Goal: Task Accomplishment & Management: Complete application form

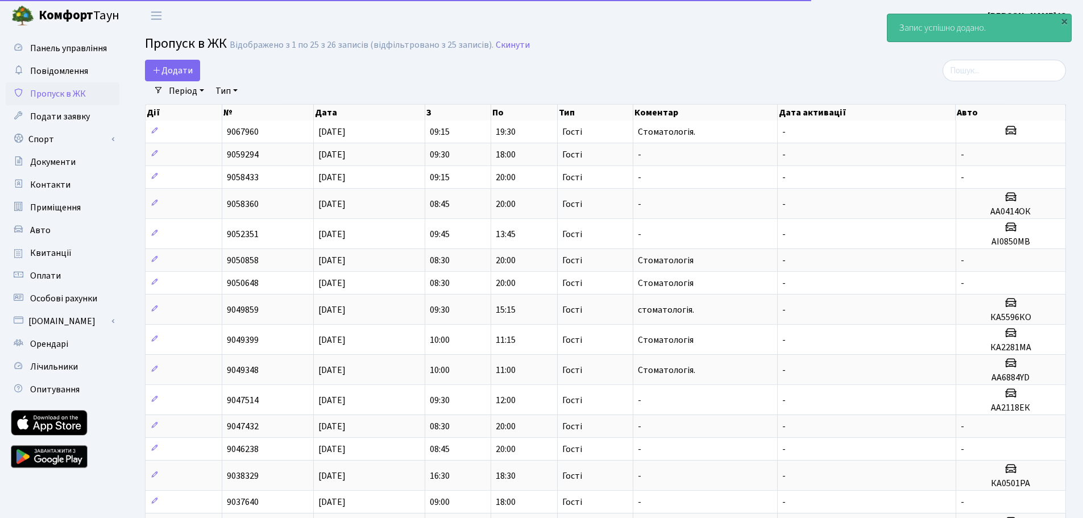
select select "25"
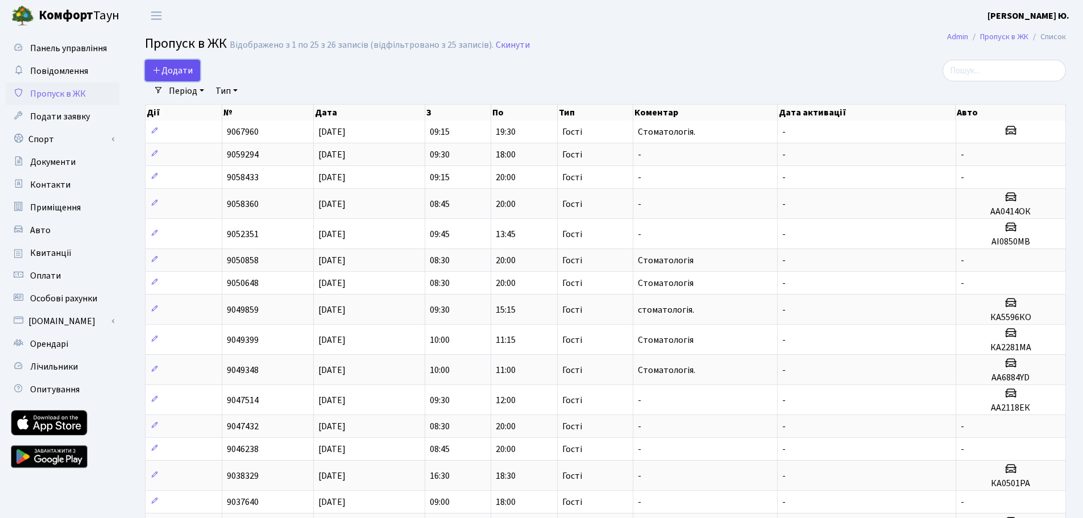
click at [185, 69] on span "Додати" at bounding box center [172, 70] width 40 height 13
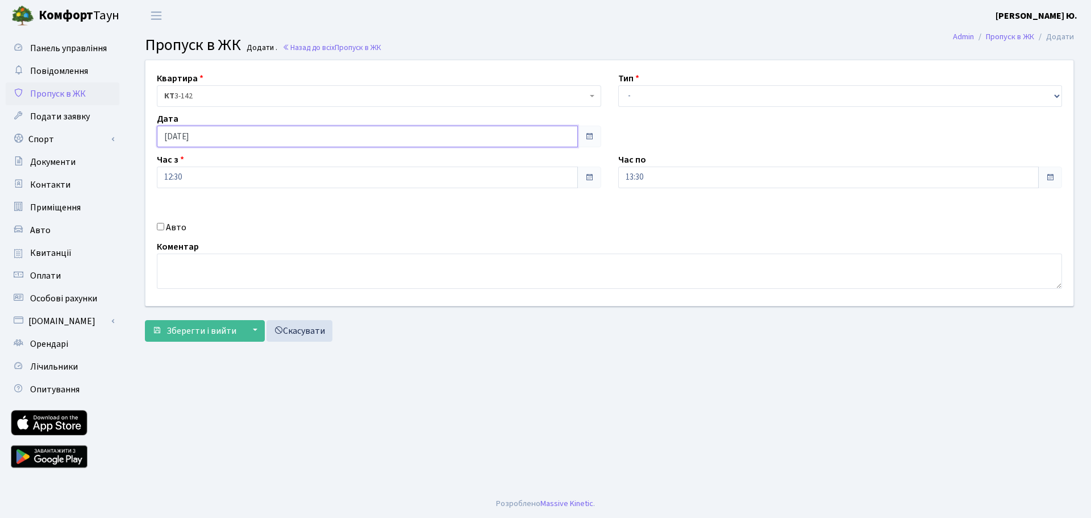
click at [213, 135] on input "[DATE]" at bounding box center [367, 137] width 421 height 22
click at [182, 229] on td "14" at bounding box center [185, 227] width 17 height 17
type input "[DATE]"
click at [191, 172] on input "12:30" at bounding box center [367, 178] width 421 height 22
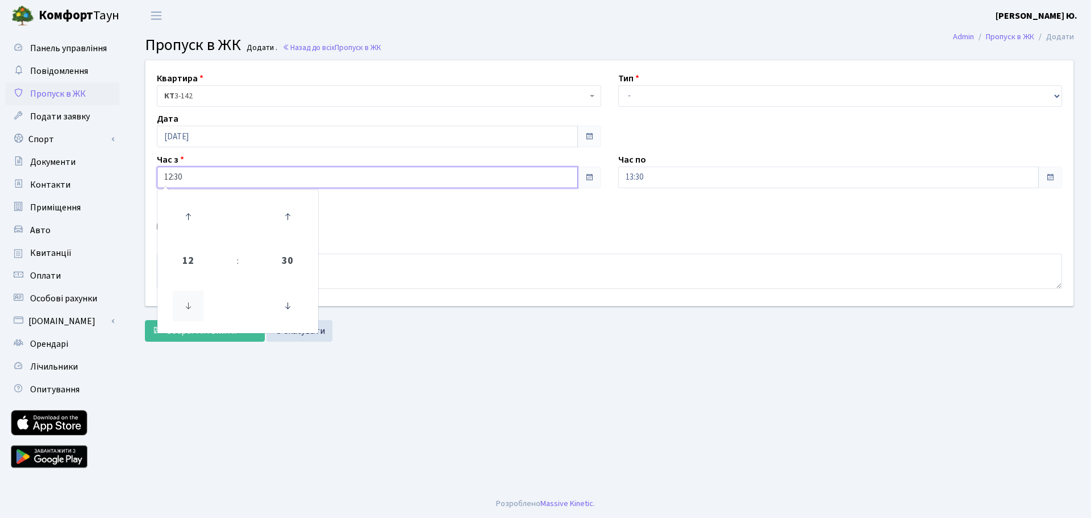
click at [188, 303] on icon at bounding box center [188, 305] width 31 height 31
click at [190, 302] on icon at bounding box center [188, 305] width 31 height 31
type input "08:30"
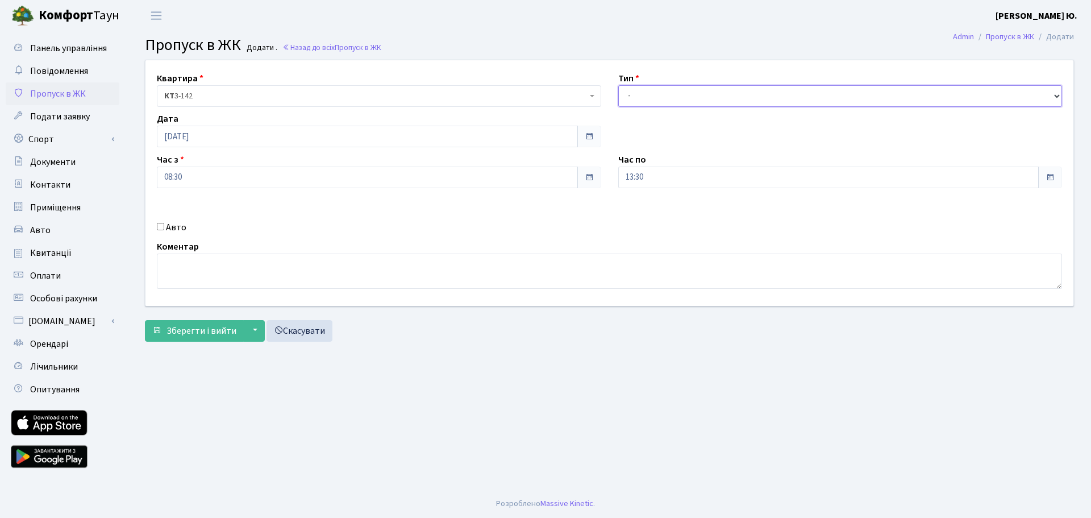
click at [648, 101] on select "- Доставка Таксі Гості Сервіс" at bounding box center [840, 96] width 444 height 22
select select "3"
click at [618, 85] on select "- Доставка Таксі Гості Сервіс" at bounding box center [840, 96] width 444 height 22
click at [652, 179] on input "13:30" at bounding box center [828, 178] width 421 height 22
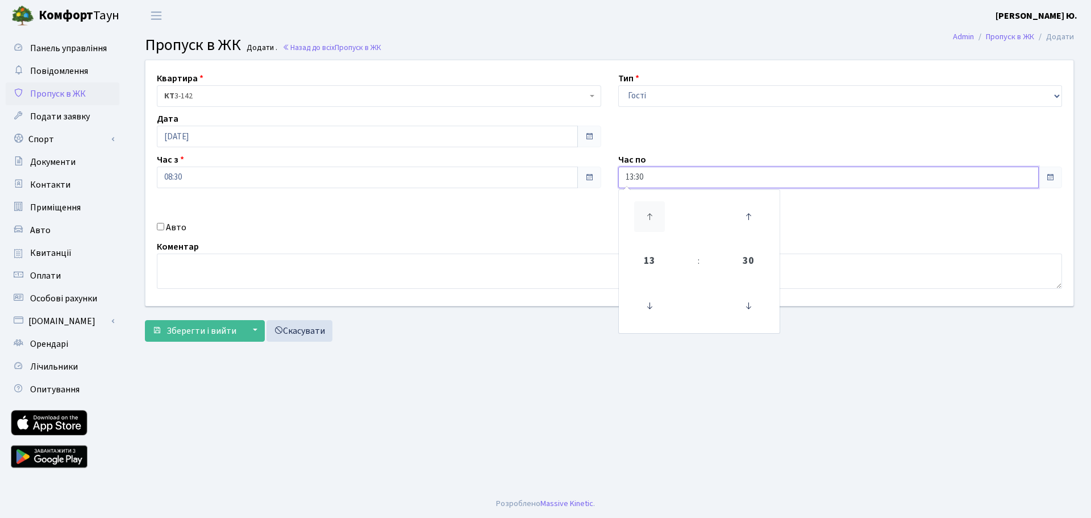
click at [648, 201] on link at bounding box center [650, 216] width 34 height 41
click at [648, 203] on icon at bounding box center [649, 216] width 31 height 31
click at [650, 203] on icon at bounding box center [649, 216] width 31 height 31
click at [650, 204] on icon at bounding box center [649, 216] width 31 height 31
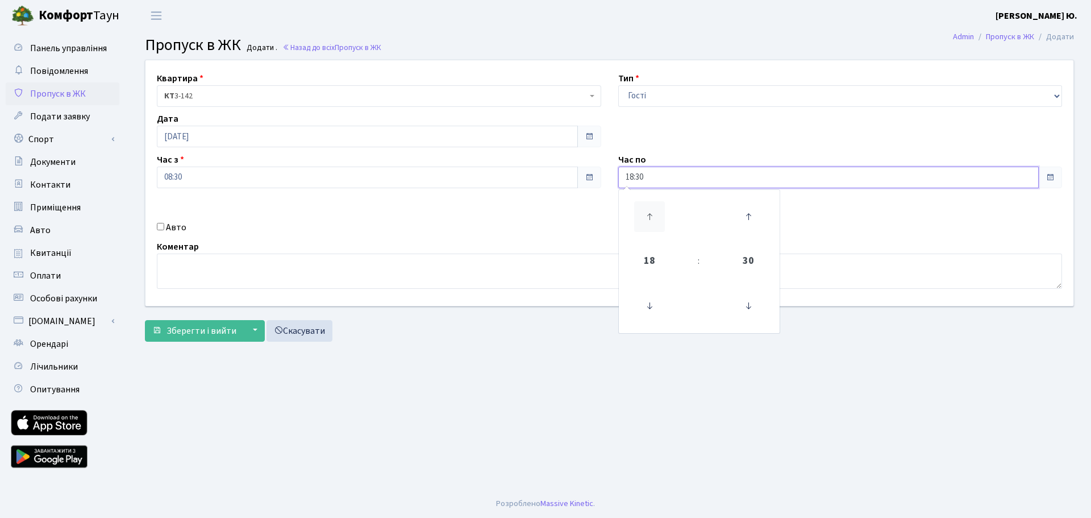
click at [651, 204] on icon at bounding box center [649, 216] width 31 height 31
click at [744, 308] on icon at bounding box center [748, 305] width 31 height 31
click at [754, 214] on icon at bounding box center [748, 216] width 31 height 31
click at [744, 205] on icon at bounding box center [748, 216] width 31 height 31
click at [739, 209] on icon at bounding box center [748, 216] width 31 height 31
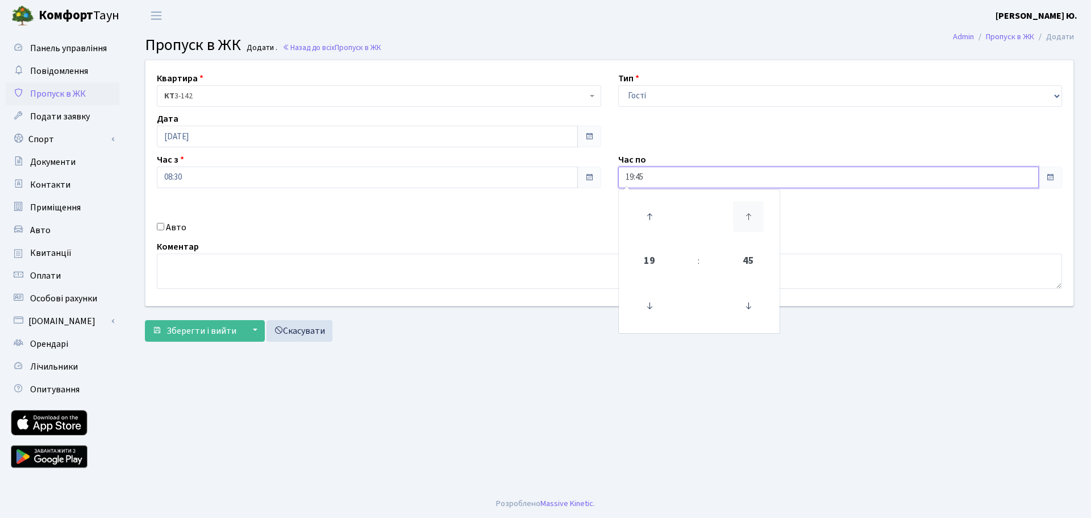
type input "20:00"
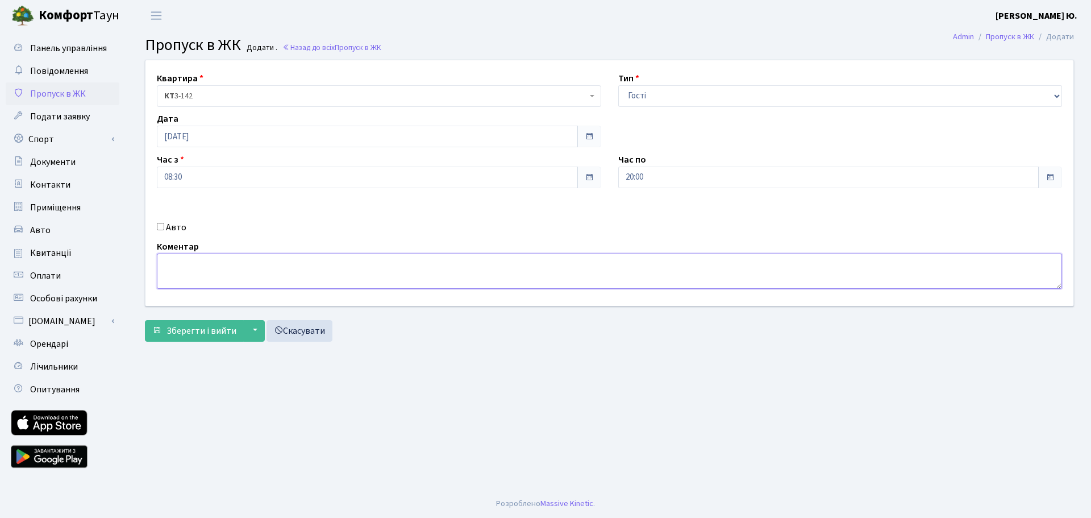
click at [250, 271] on textarea at bounding box center [609, 270] width 905 height 35
type textarea "Стоматологія."
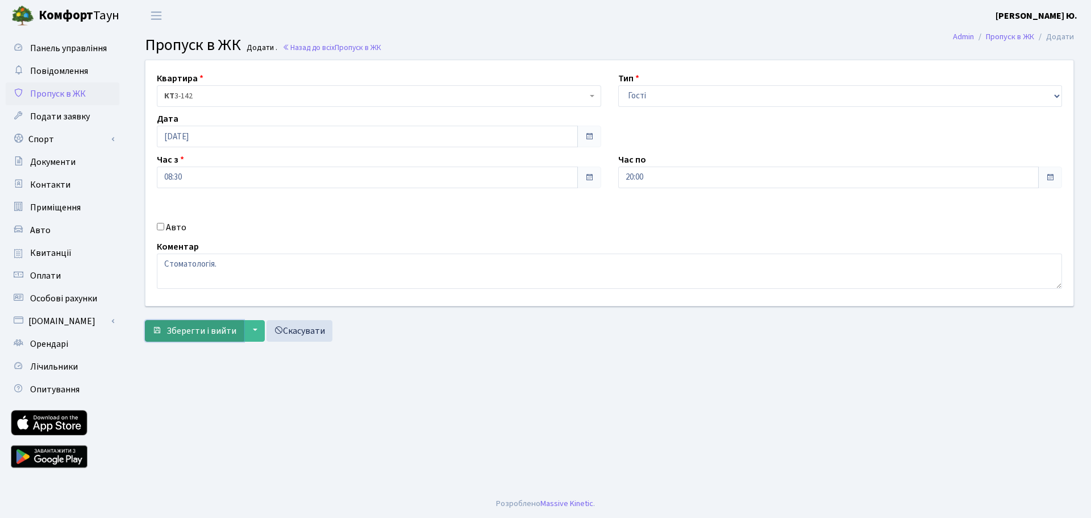
click at [213, 326] on span "Зберегти і вийти" at bounding box center [202, 331] width 70 height 13
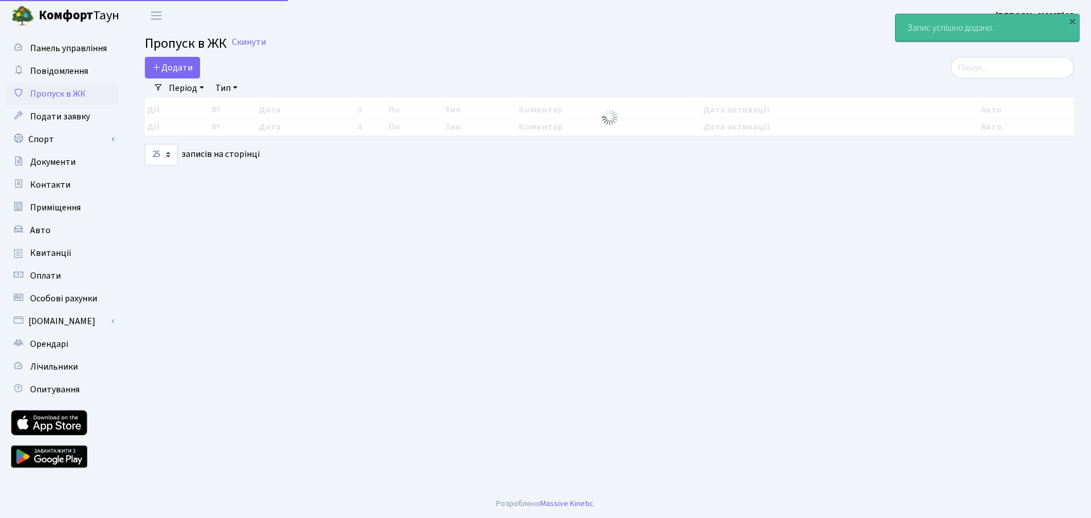
select select "25"
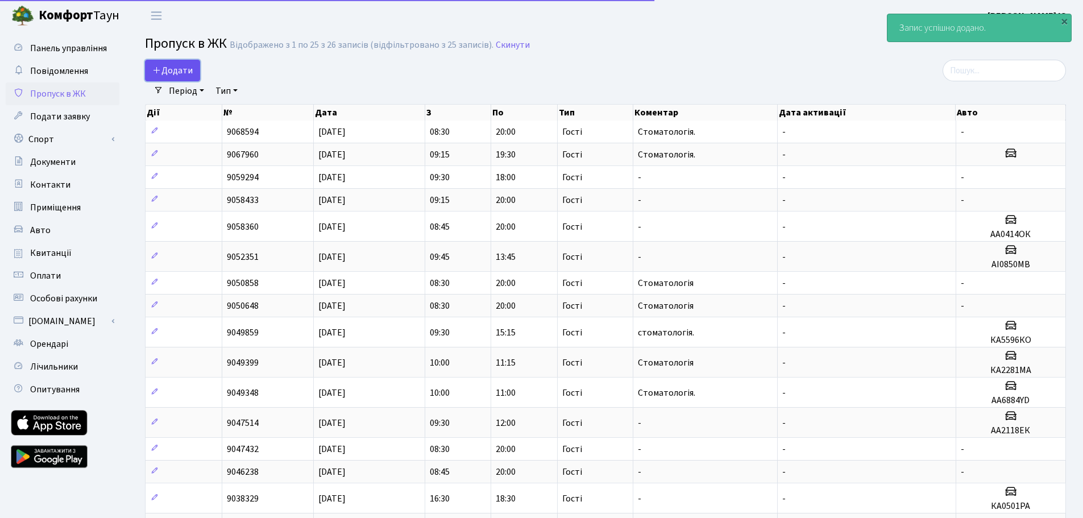
click at [173, 70] on span "Додати" at bounding box center [172, 70] width 40 height 13
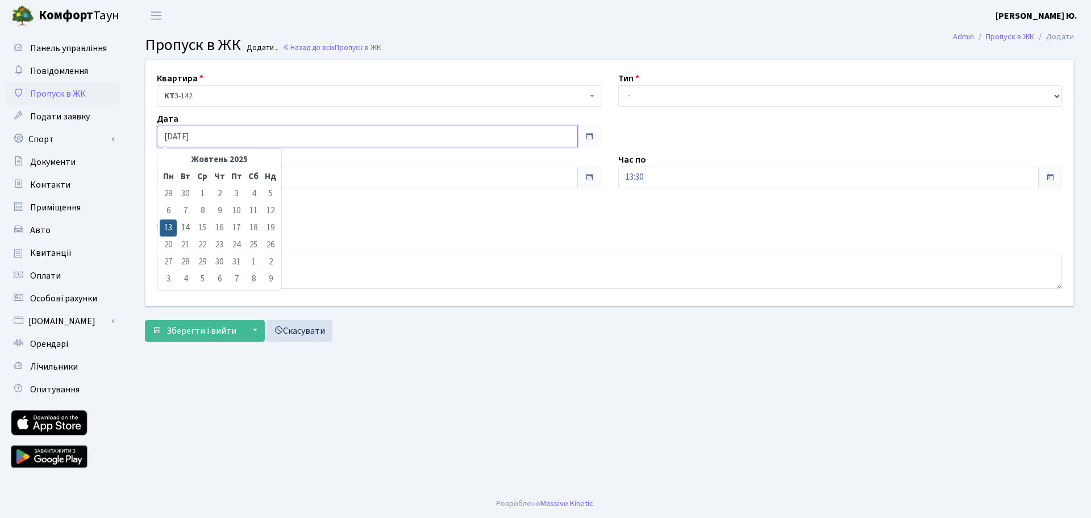
click at [206, 136] on input "[DATE]" at bounding box center [367, 137] width 421 height 22
click at [190, 226] on td "14" at bounding box center [185, 227] width 17 height 17
type input "14.10.2025"
click at [186, 170] on input "12:30" at bounding box center [367, 178] width 421 height 22
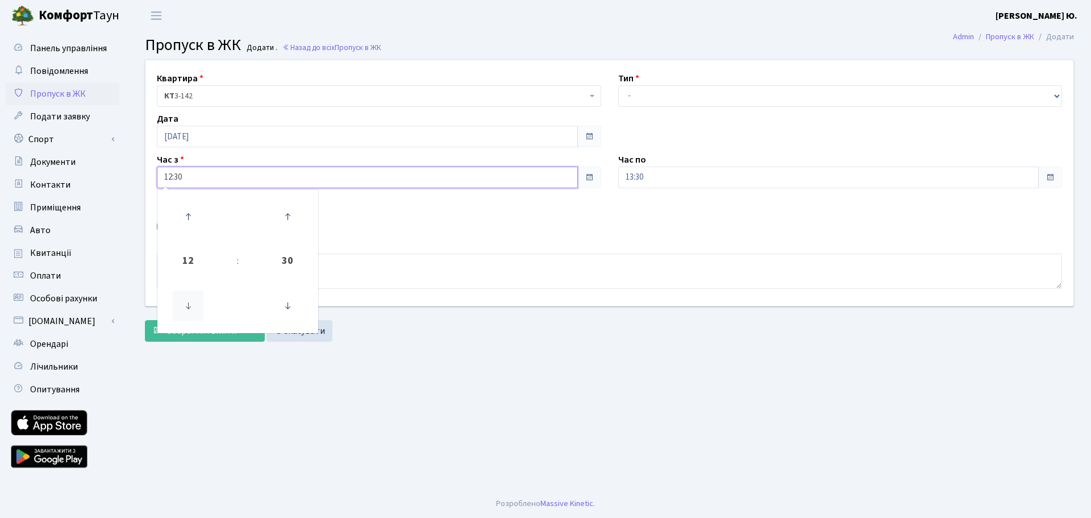
click at [181, 305] on icon at bounding box center [188, 305] width 31 height 31
type input "09:30"
click at [652, 94] on select "- Доставка Таксі Гості Сервіс" at bounding box center [840, 96] width 444 height 22
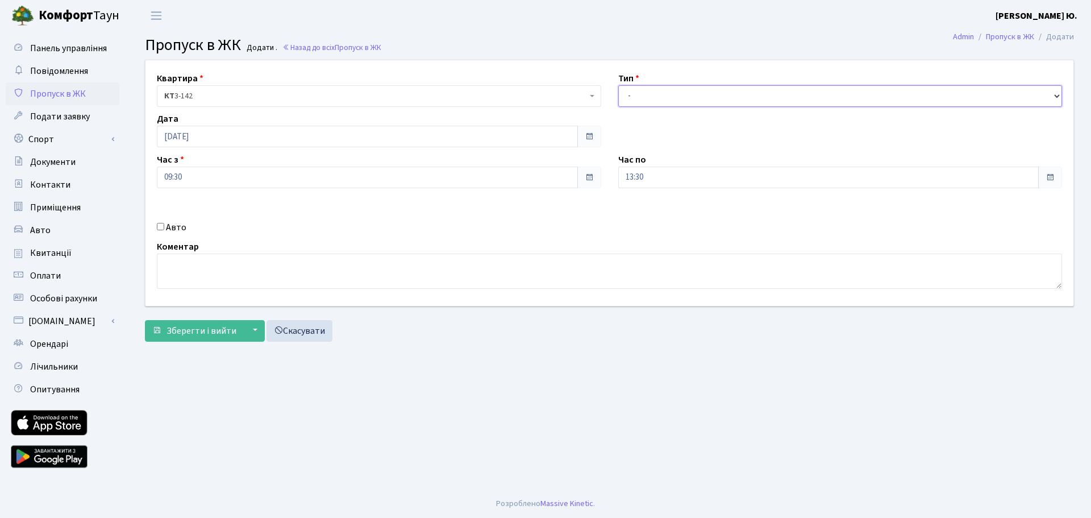
select select "3"
click at [618, 85] on select "- Доставка Таксі Гості Сервіс" at bounding box center [840, 96] width 444 height 22
click at [661, 173] on input "13:30" at bounding box center [828, 178] width 421 height 22
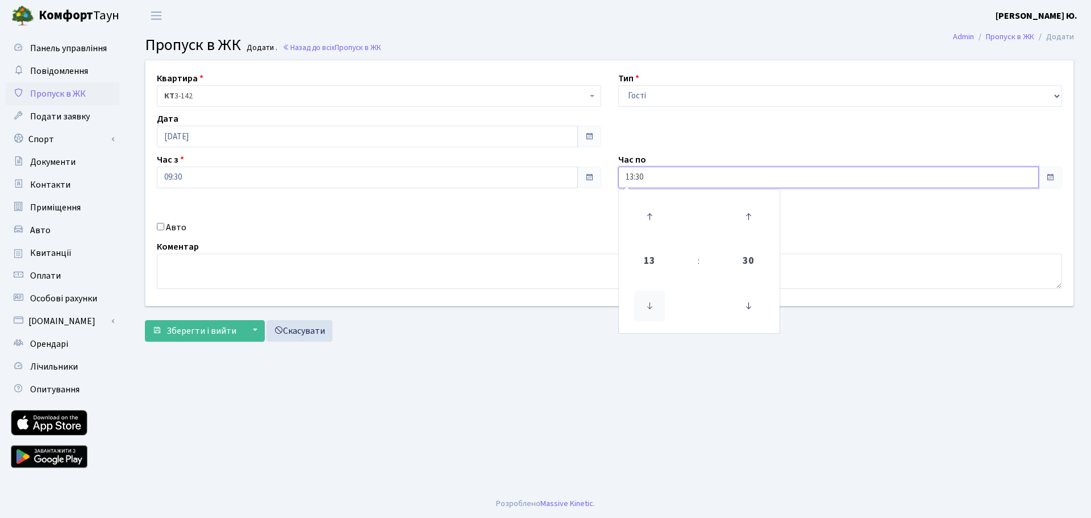
click at [656, 301] on icon at bounding box center [649, 305] width 31 height 31
click at [647, 213] on icon at bounding box center [649, 216] width 31 height 31
click at [746, 301] on icon at bounding box center [748, 305] width 31 height 31
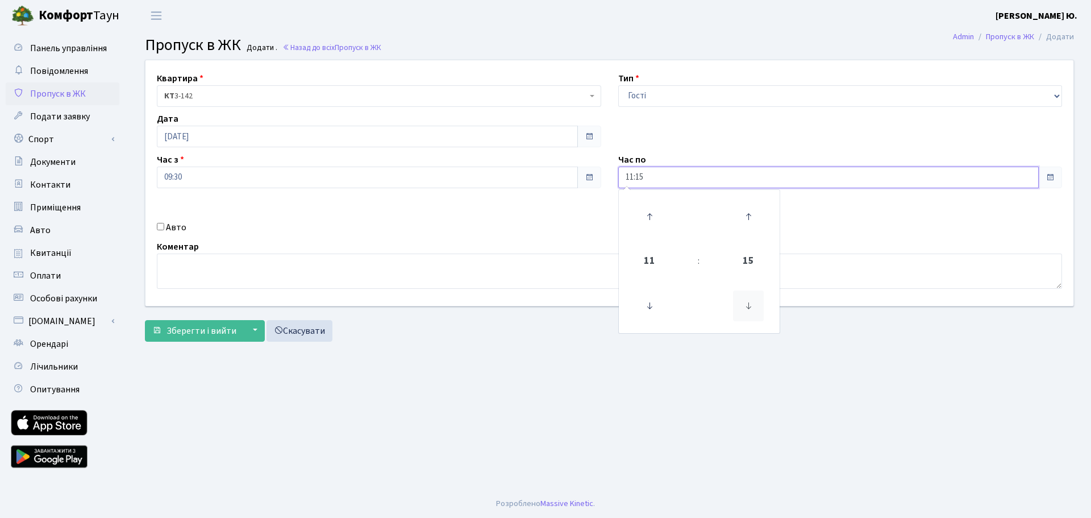
click at [747, 301] on icon at bounding box center [748, 305] width 31 height 31
type input "11:00"
click at [444, 267] on textarea at bounding box center [609, 270] width 905 height 35
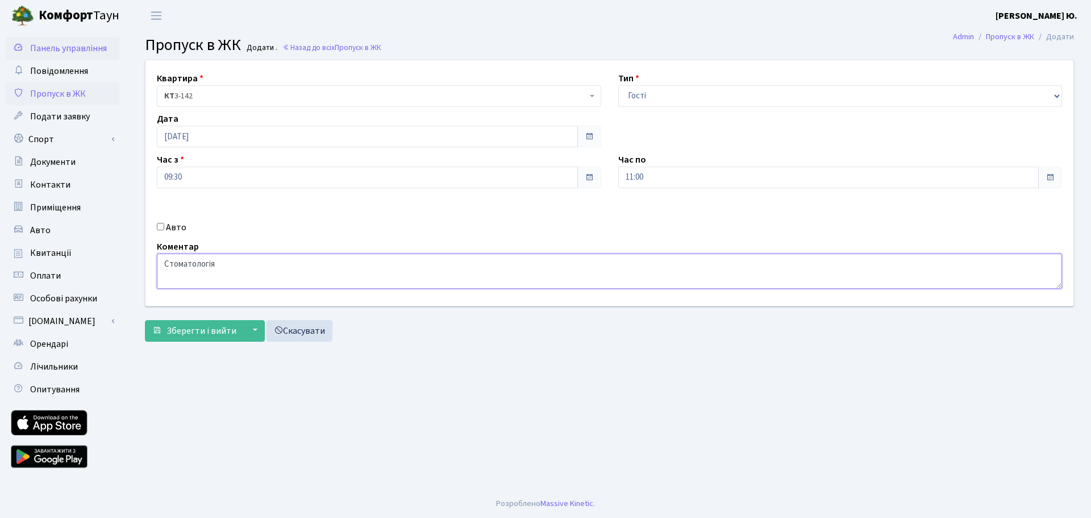
type textarea "Стоматологія"
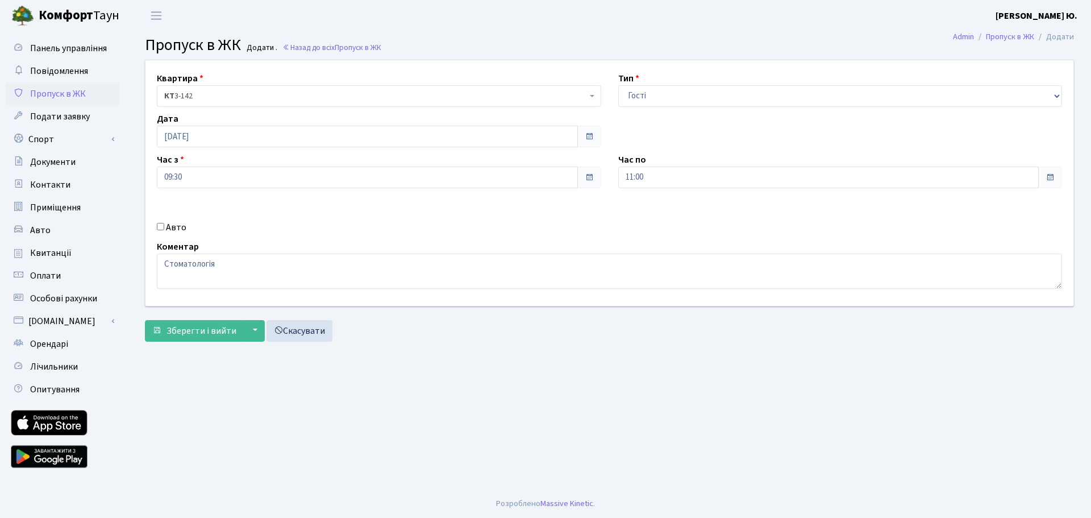
click at [161, 227] on input "Авто" at bounding box center [160, 226] width 7 height 7
checkbox input "true"
paste input "АС6337ВТ"
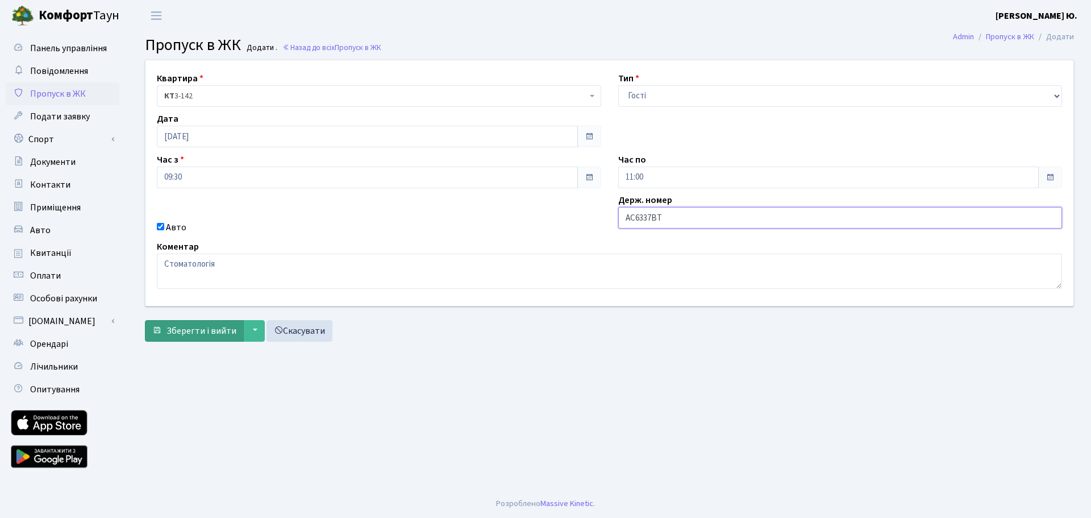
type input "АС6337ВТ"
click at [226, 330] on span "Зберегти і вийти" at bounding box center [202, 331] width 70 height 13
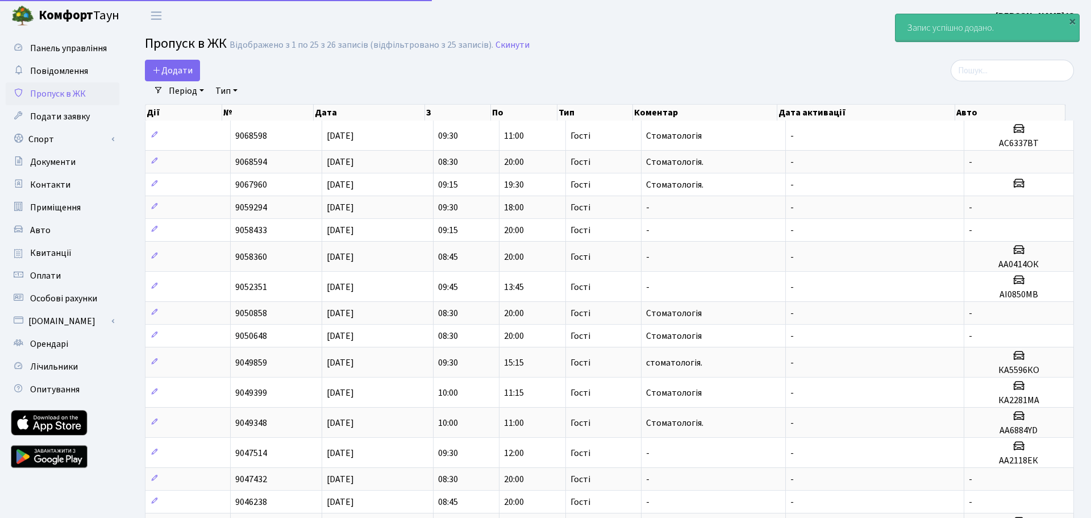
select select "25"
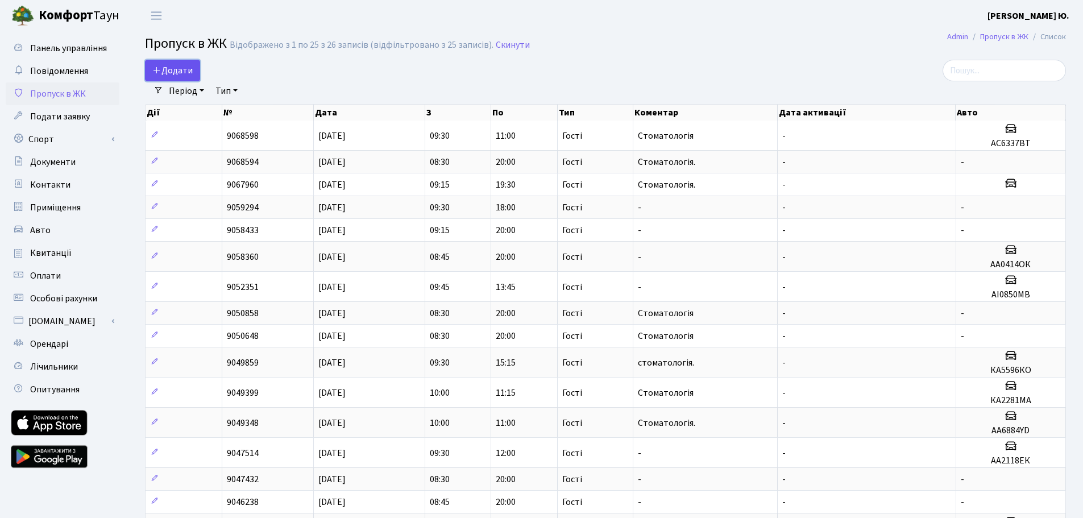
click at [167, 69] on span "Додати" at bounding box center [172, 70] width 40 height 13
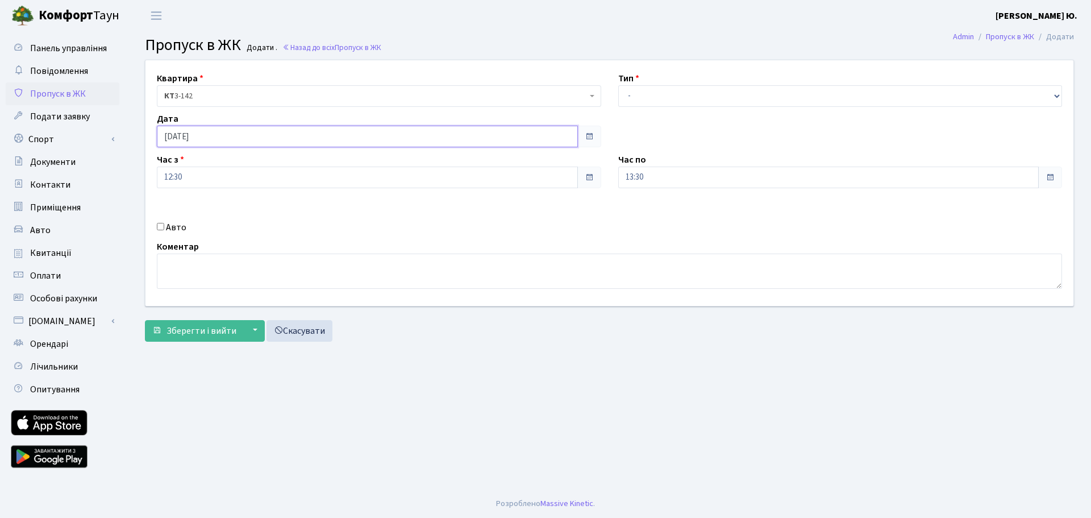
click at [206, 134] on input "[DATE]" at bounding box center [367, 137] width 421 height 22
click at [189, 227] on td "14" at bounding box center [185, 227] width 17 height 17
type input "[DATE]"
click at [184, 177] on input "12:30" at bounding box center [367, 178] width 421 height 22
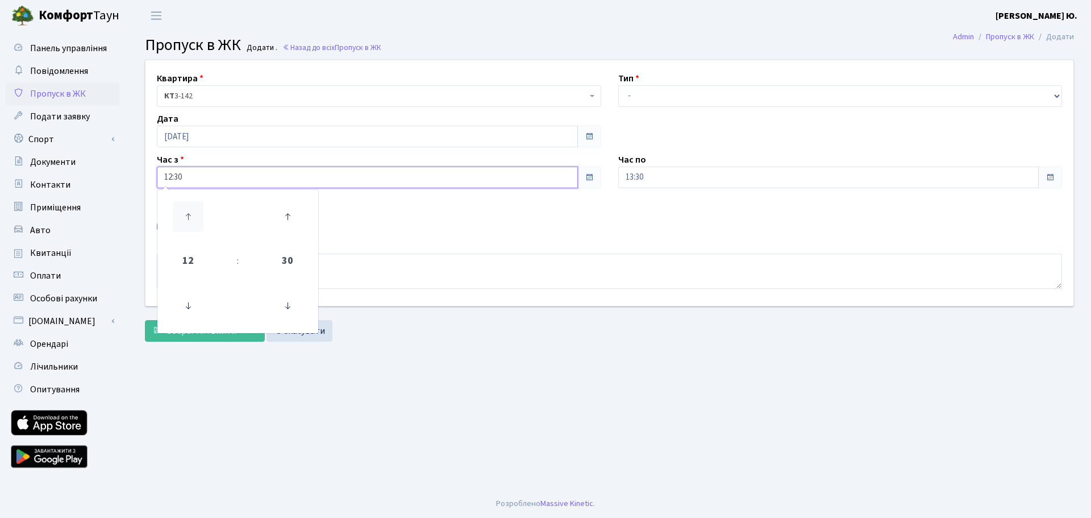
click at [190, 219] on icon at bounding box center [188, 216] width 31 height 31
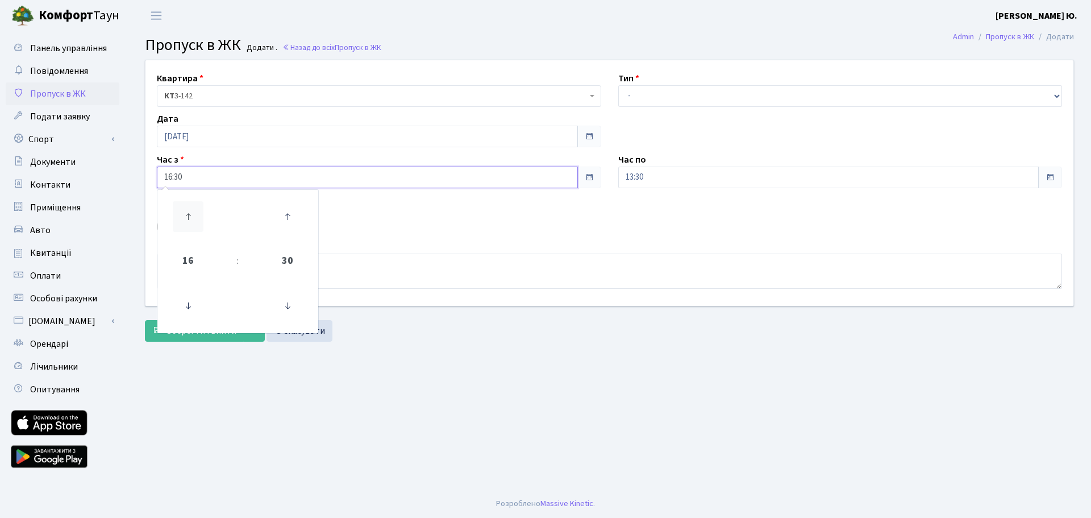
type input "17:30"
drag, startPoint x: 672, startPoint y: 93, endPoint x: 671, endPoint y: 103, distance: 9.7
click at [672, 93] on select "- Доставка Таксі Гості Сервіс" at bounding box center [840, 96] width 444 height 22
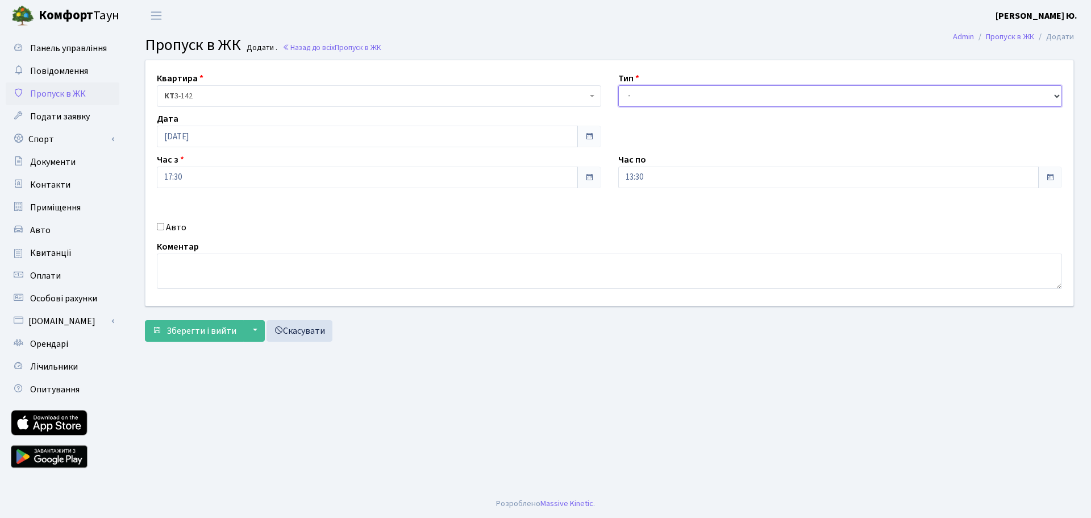
select select "3"
click at [618, 85] on select "- Доставка Таксі Гості Сервіс" at bounding box center [840, 96] width 444 height 22
click at [668, 176] on input "13:30" at bounding box center [828, 178] width 421 height 22
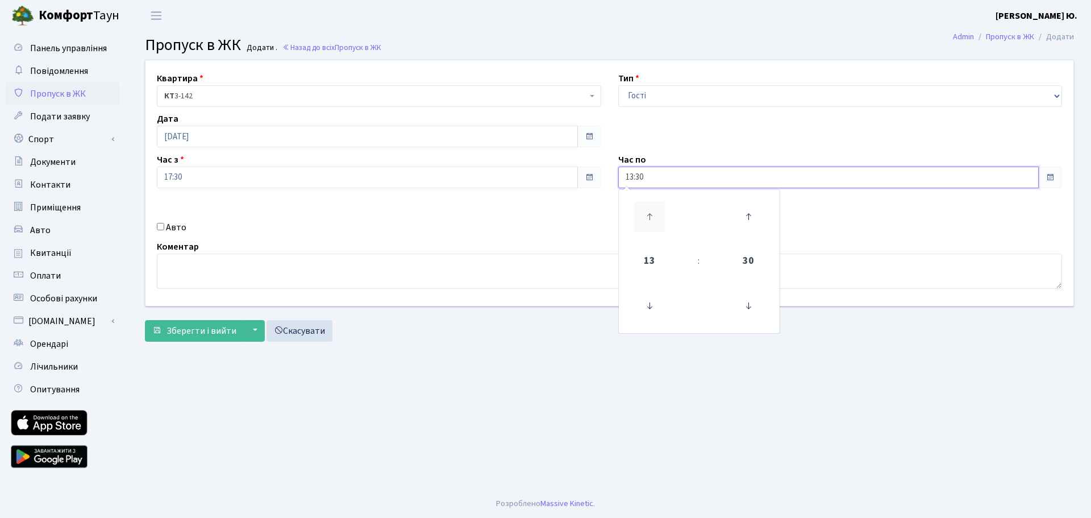
click at [647, 218] on icon at bounding box center [649, 216] width 31 height 31
click at [647, 219] on icon at bounding box center [649, 216] width 31 height 31
click at [648, 219] on icon at bounding box center [649, 216] width 31 height 31
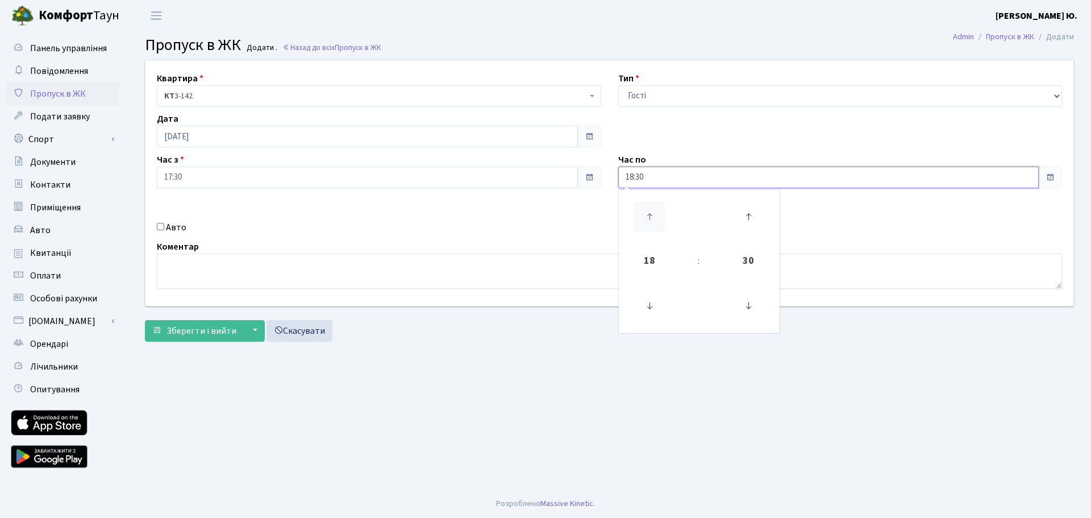
click at [640, 209] on icon at bounding box center [649, 216] width 31 height 31
type input "19:30"
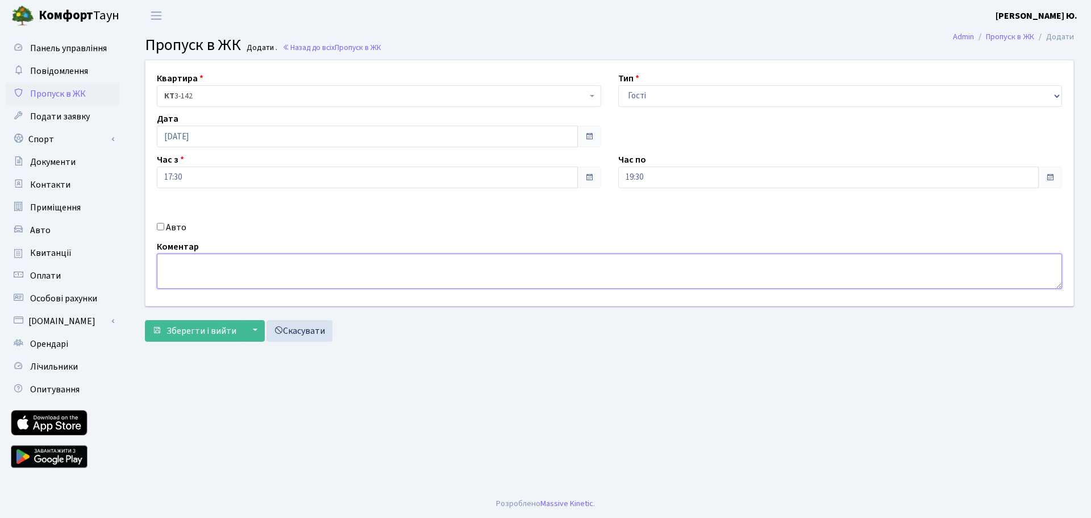
drag, startPoint x: 528, startPoint y: 276, endPoint x: 683, endPoint y: 282, distance: 154.7
click at [528, 277] on textarea at bounding box center [609, 270] width 905 height 35
type textarea "Стоматологія."
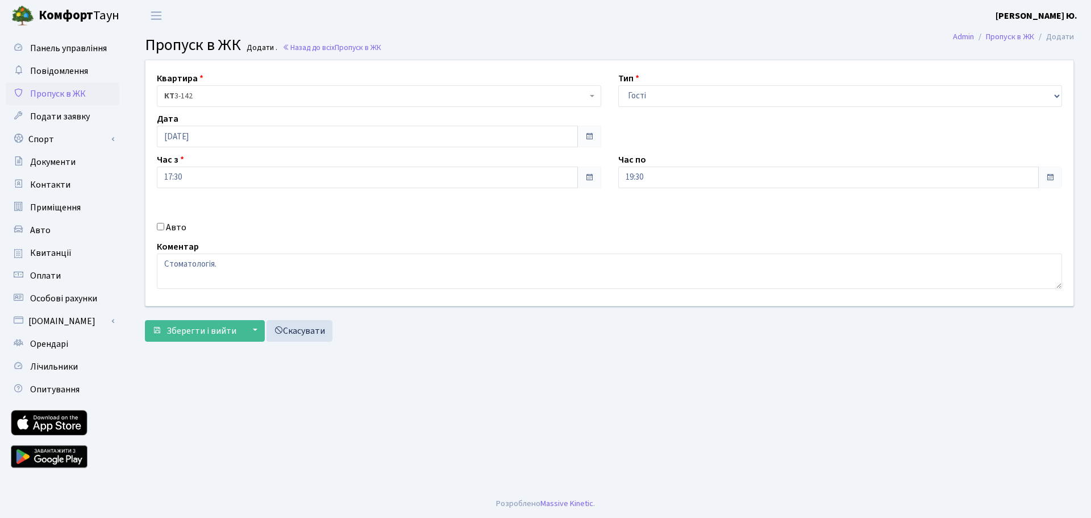
click at [161, 224] on input "Авто" at bounding box center [160, 226] width 7 height 7
checkbox input "true"
paste input "АА4339ТХ"
type input "АА4339ТХ"
click at [176, 331] on span "Зберегти і вийти" at bounding box center [202, 331] width 70 height 13
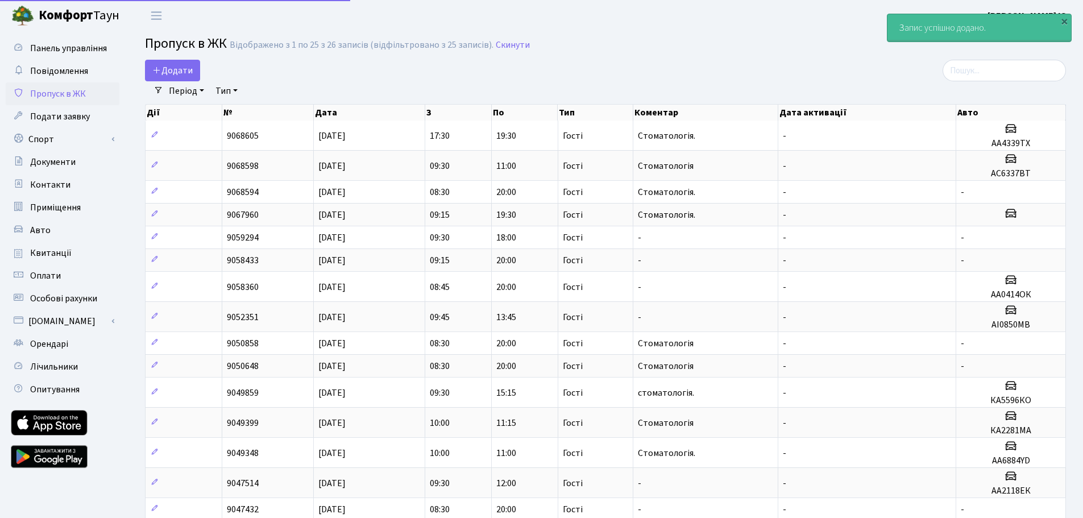
select select "25"
